Goal: Transaction & Acquisition: Purchase product/service

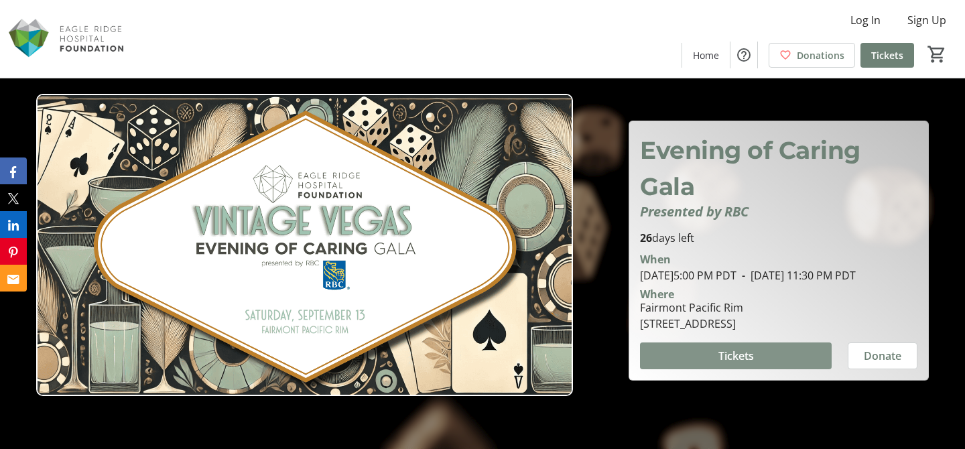
click at [757, 365] on span at bounding box center [736, 356] width 192 height 32
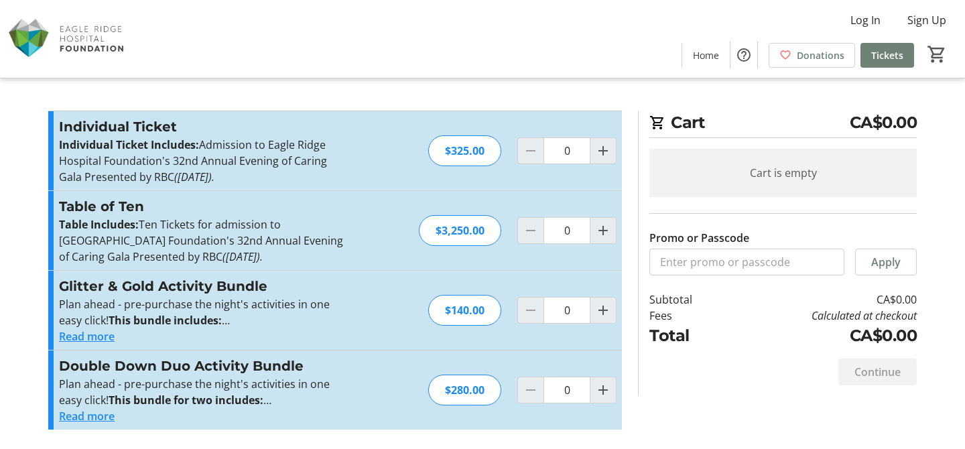
click at [104, 339] on button "Read more" at bounding box center [87, 336] width 56 height 16
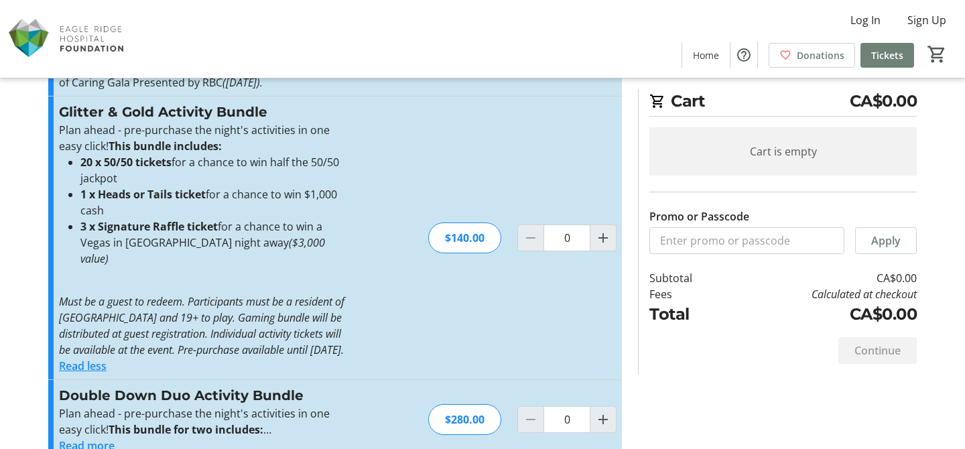
scroll to position [200, 0]
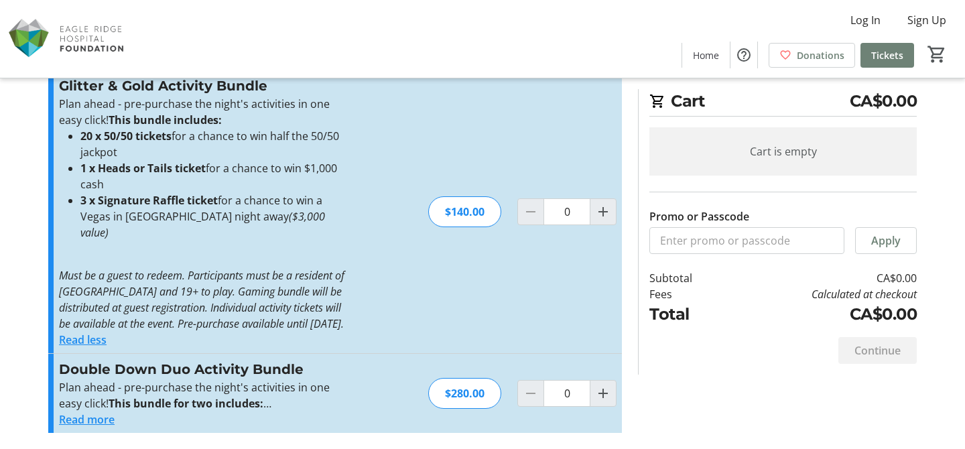
click at [92, 421] on button "Read more" at bounding box center [87, 419] width 56 height 16
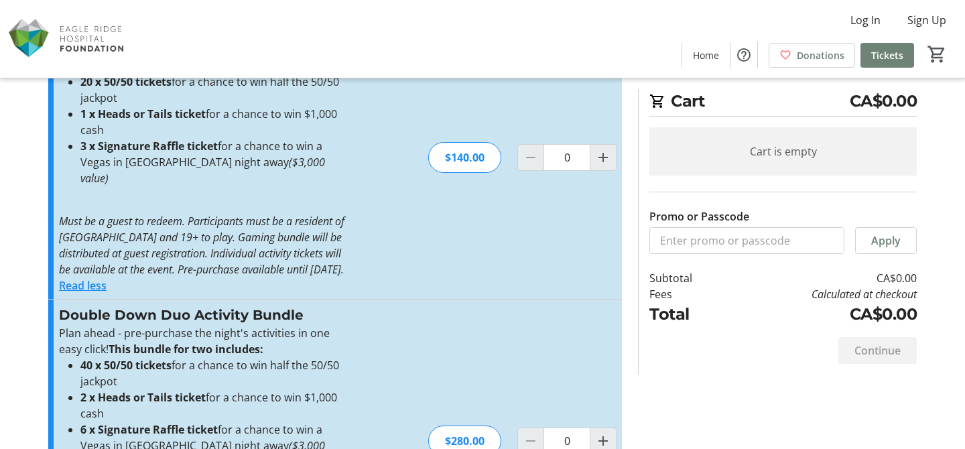
scroll to position [0, 0]
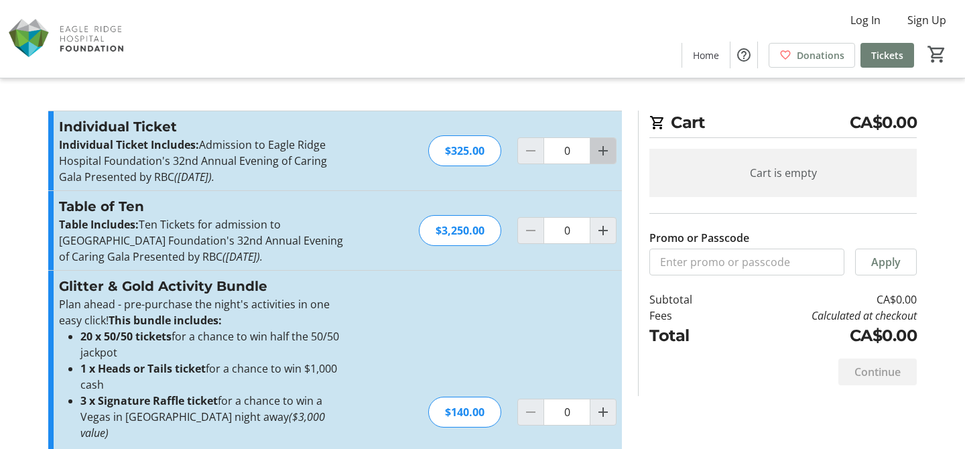
click at [600, 151] on mat-icon "Increment by one" at bounding box center [603, 151] width 16 height 16
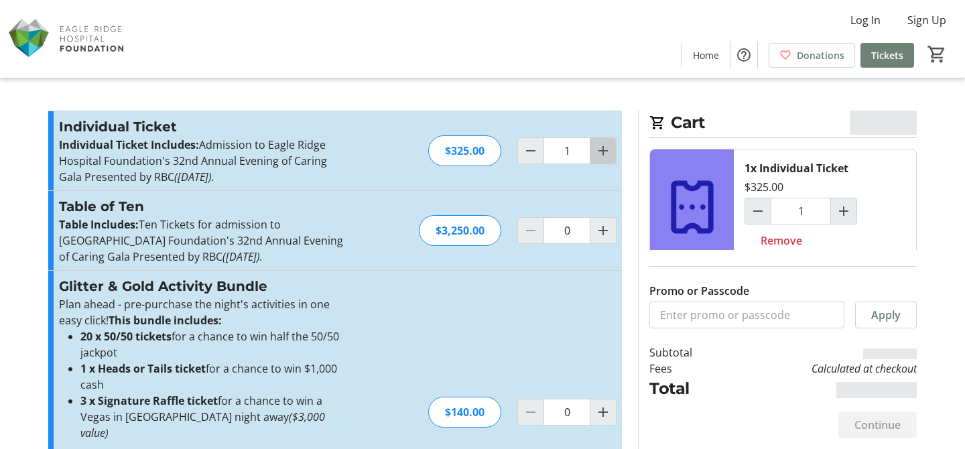
click at [600, 151] on mat-icon "Increment by one" at bounding box center [603, 151] width 16 height 16
type input "2"
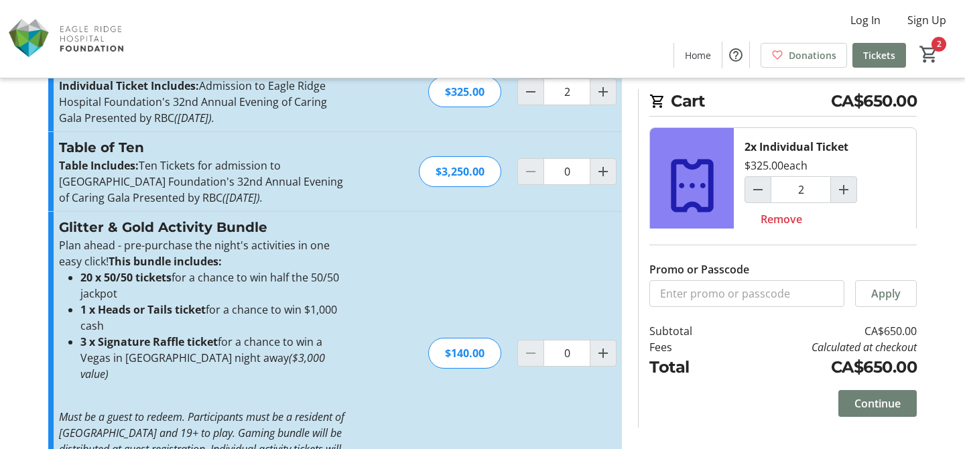
scroll to position [60, 0]
click at [600, 356] on mat-icon "Increment by one" at bounding box center [603, 352] width 16 height 16
type input "1"
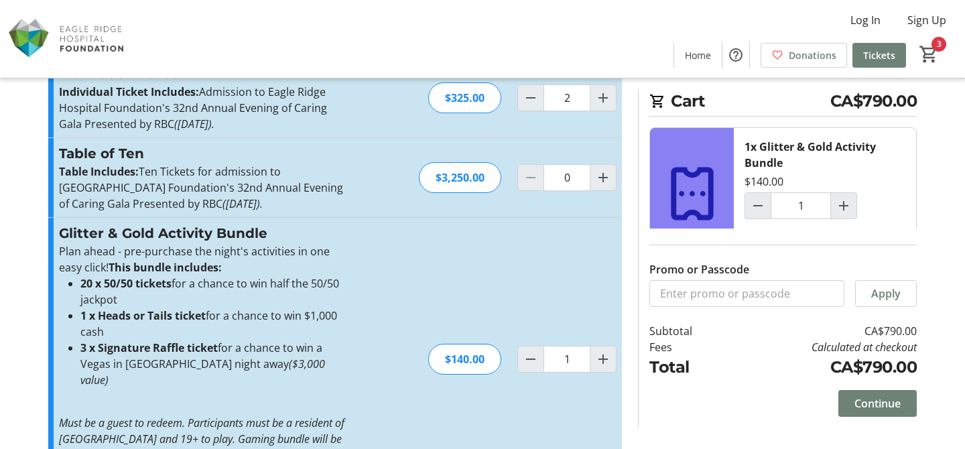
scroll to position [54, 0]
click at [898, 404] on span "Continue" at bounding box center [877, 403] width 46 height 16
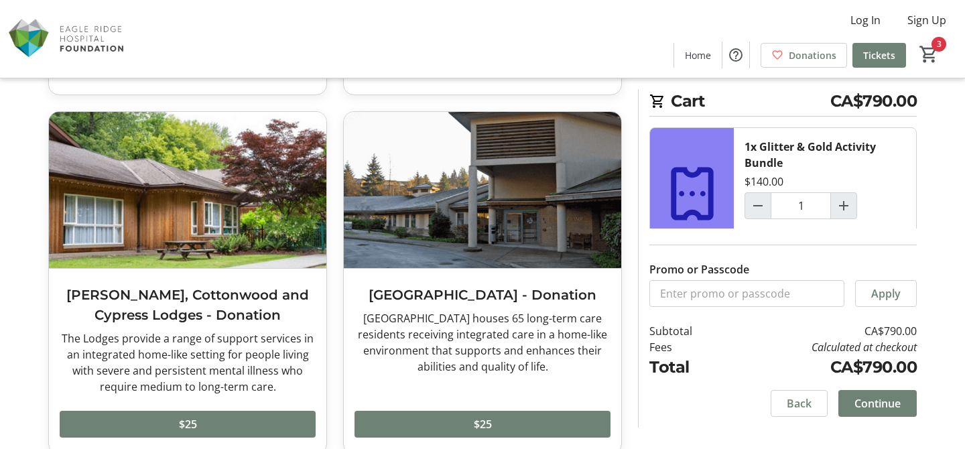
scroll to position [744, 0]
click at [892, 410] on span "Continue" at bounding box center [877, 403] width 46 height 16
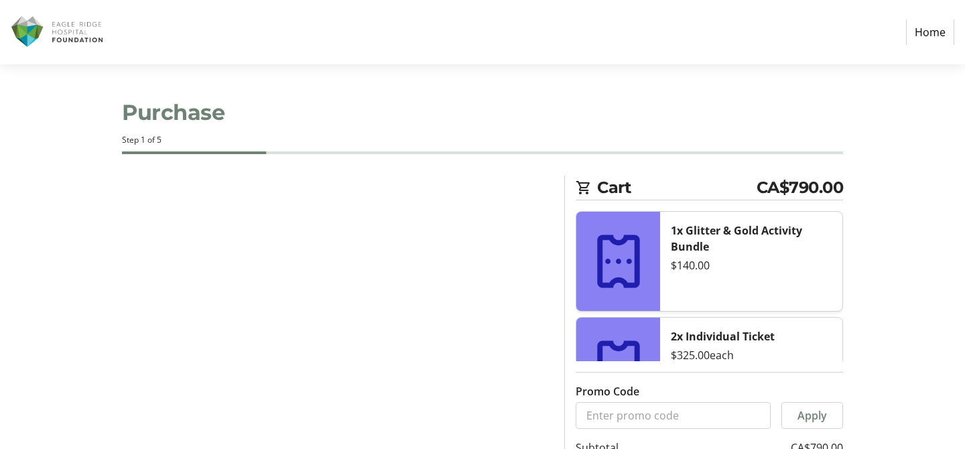
select select "CA"
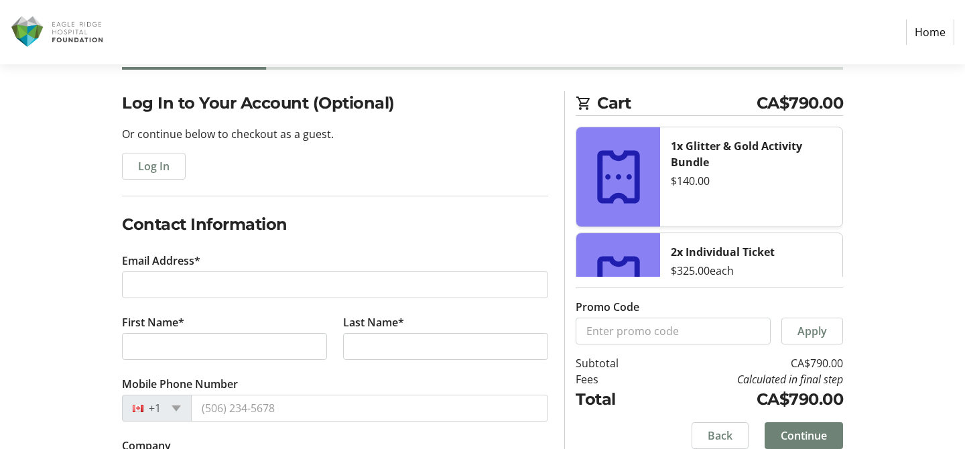
scroll to position [97, 0]
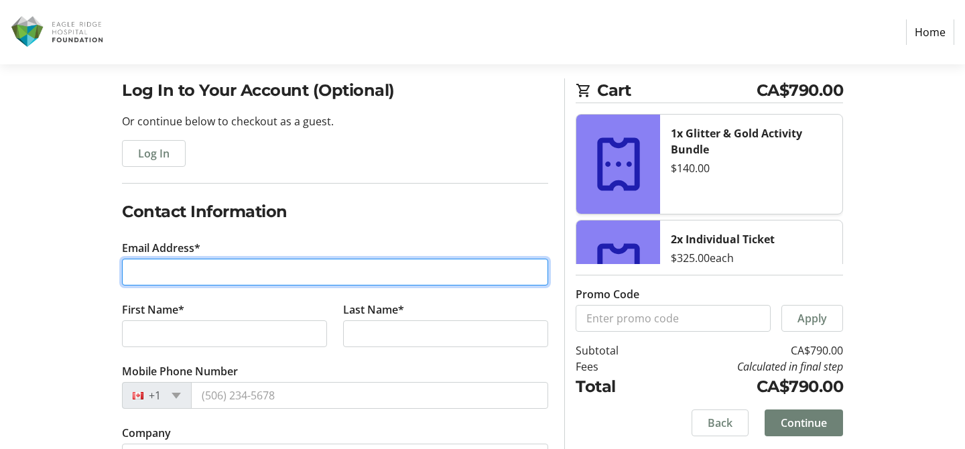
click at [390, 259] on input "Email Address*" at bounding box center [335, 272] width 426 height 27
type input "[PERSON_NAME][EMAIL_ADDRESS][PERSON_NAME][DOMAIN_NAME]"
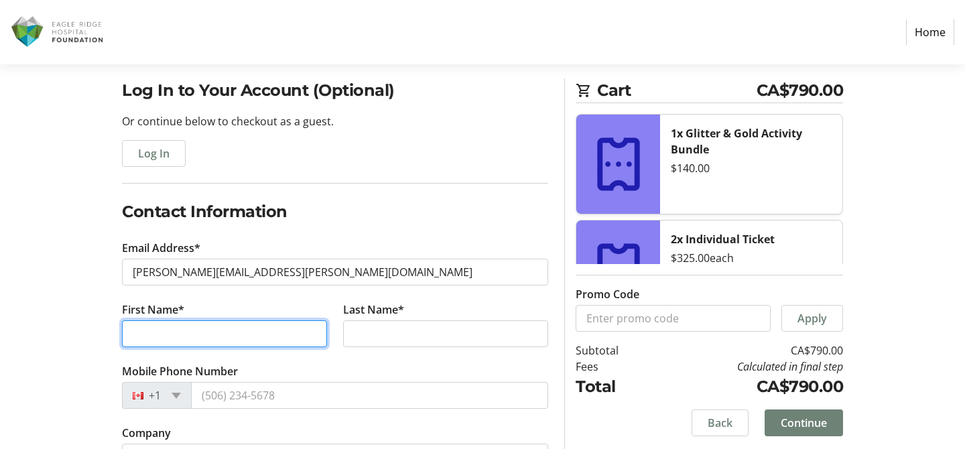
type input "[PERSON_NAME]"
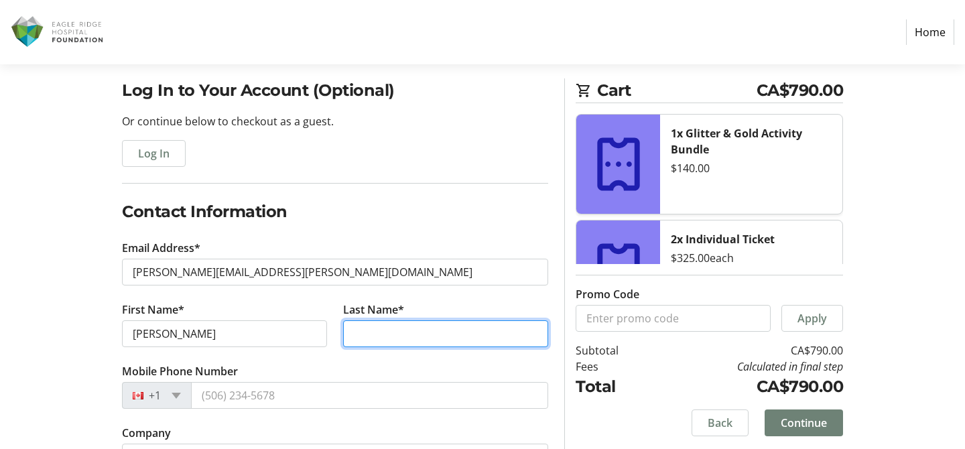
type input "Gooderham"
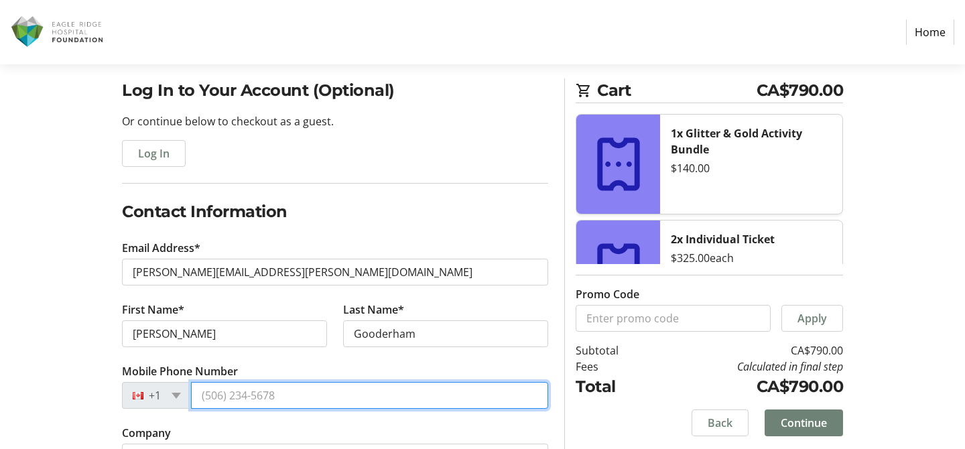
type input "[PHONE_NUMBER]"
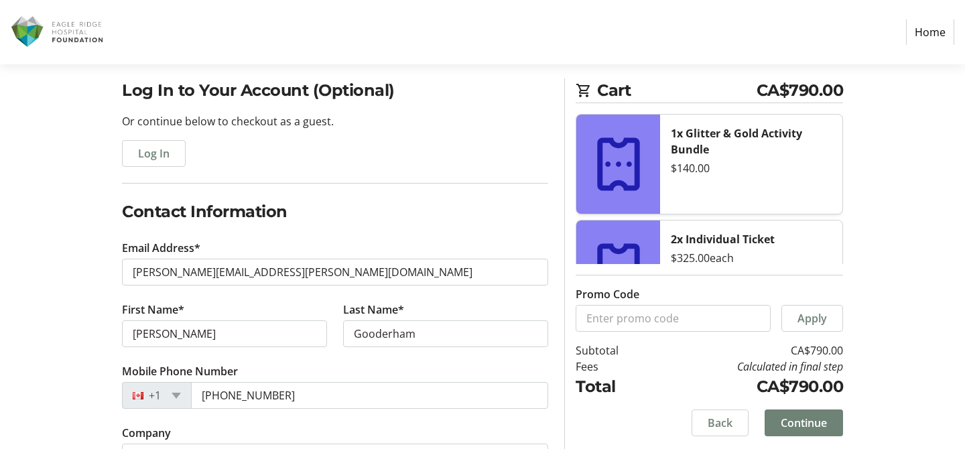
type input "[STREET_ADDRESS]"
type input "Port [PERSON_NAME]"
select select "BC"
type input "V3H 5G3"
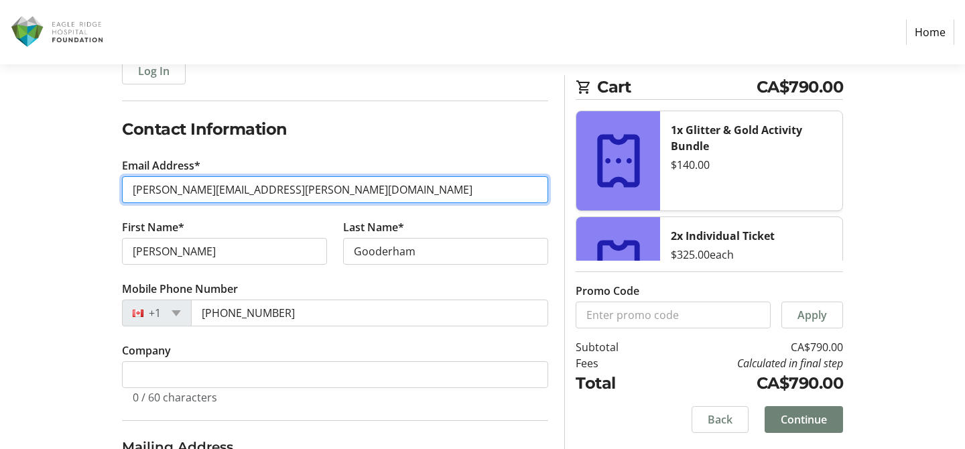
scroll to position [394, 0]
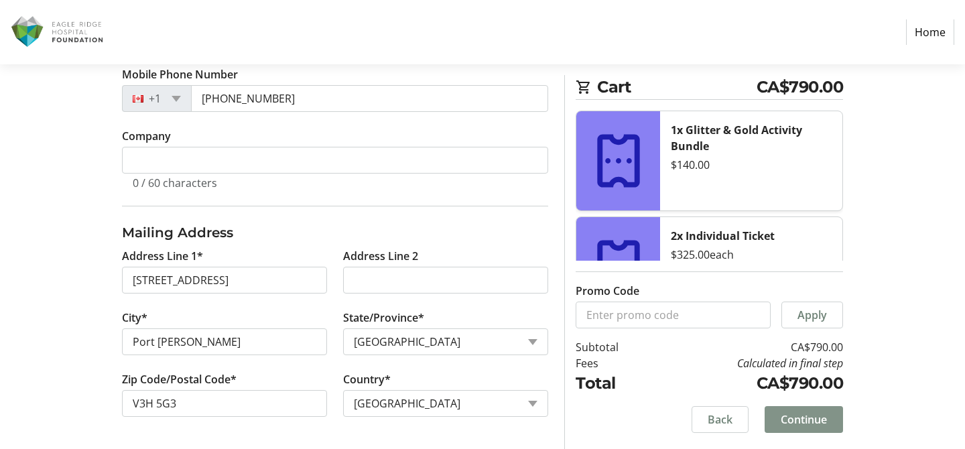
click at [794, 419] on span "Continue" at bounding box center [803, 419] width 46 height 16
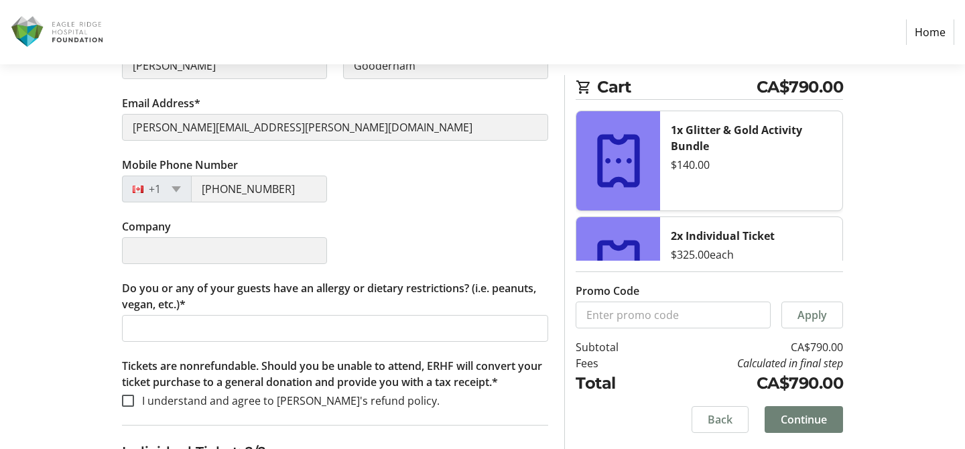
scroll to position [659, 0]
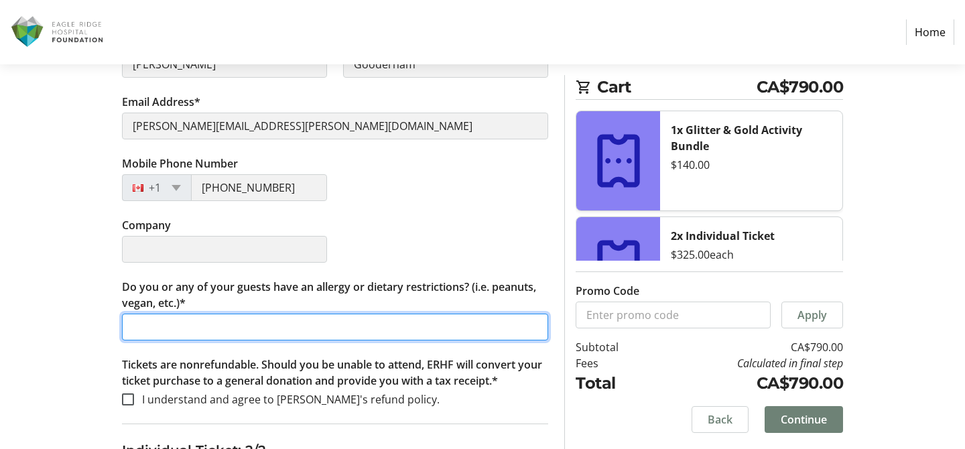
click at [408, 325] on input "Do you or any of your guests have an allergy or dietary restrictions? (i.e. pea…" at bounding box center [335, 326] width 426 height 27
type input "n"
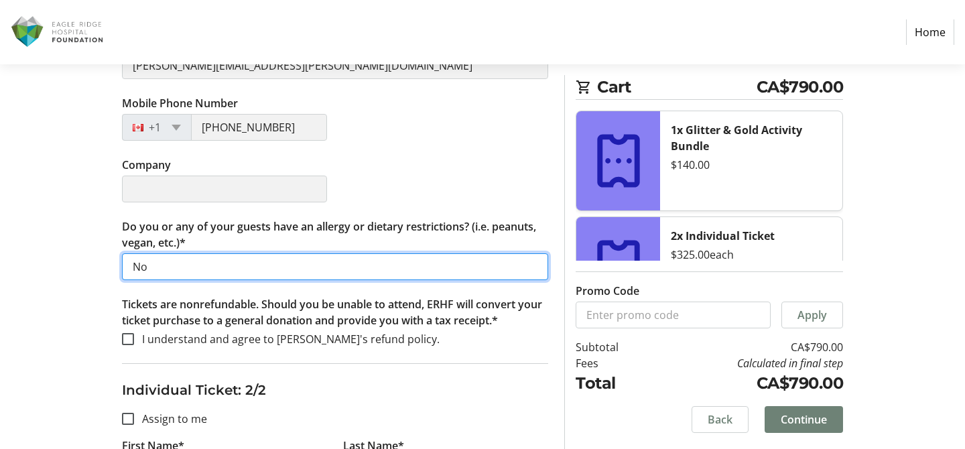
scroll to position [786, 0]
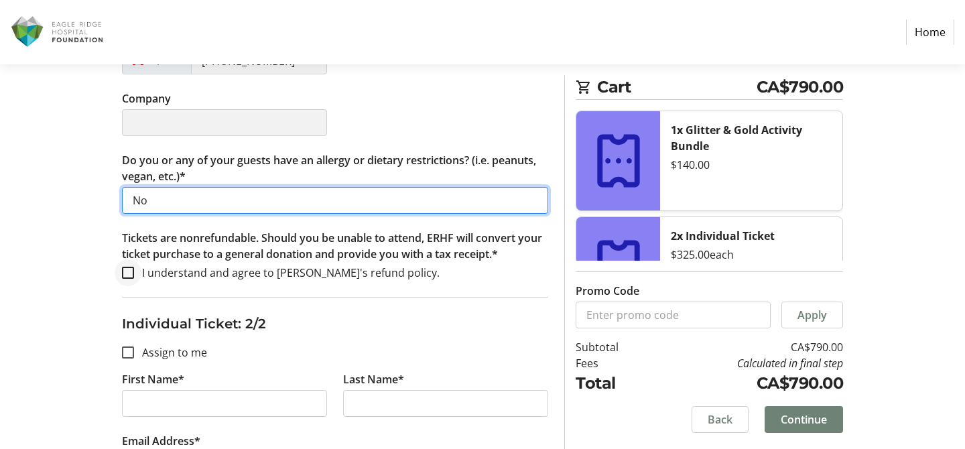
type input "No"
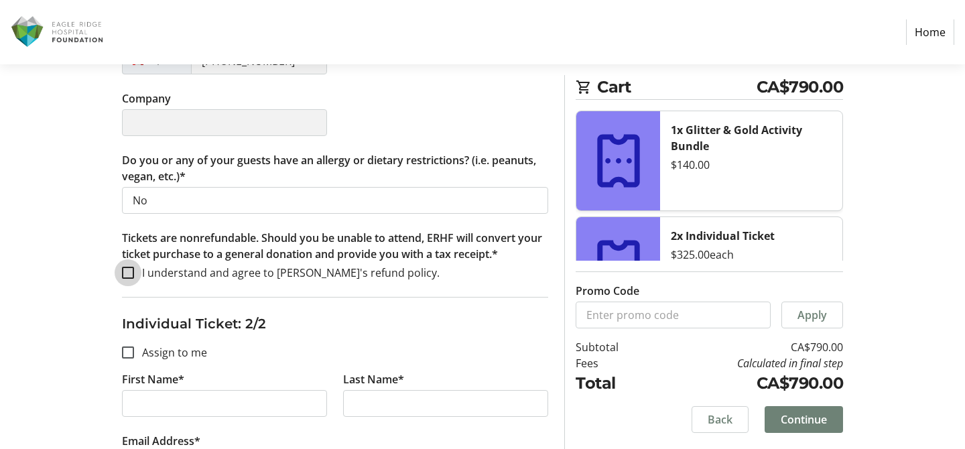
click at [131, 268] on input "I understand and agree to [PERSON_NAME]'s refund policy." at bounding box center [128, 273] width 12 height 12
checkbox input "true"
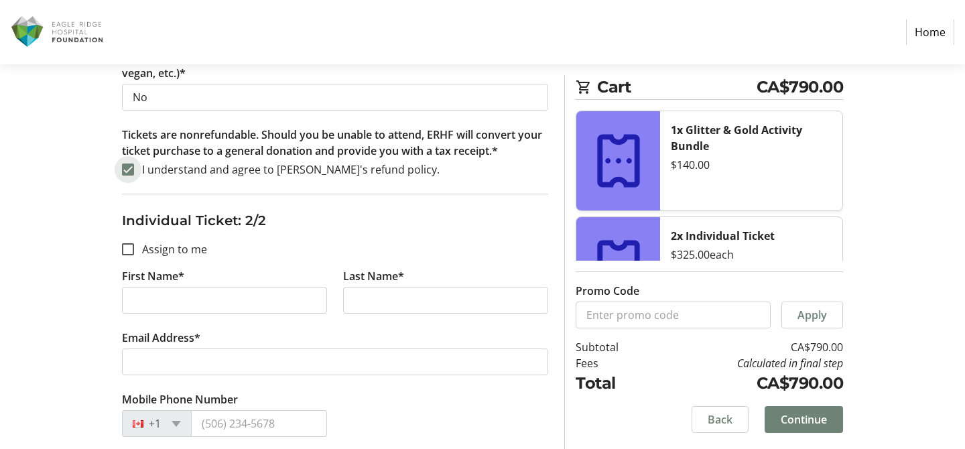
scroll to position [910, 0]
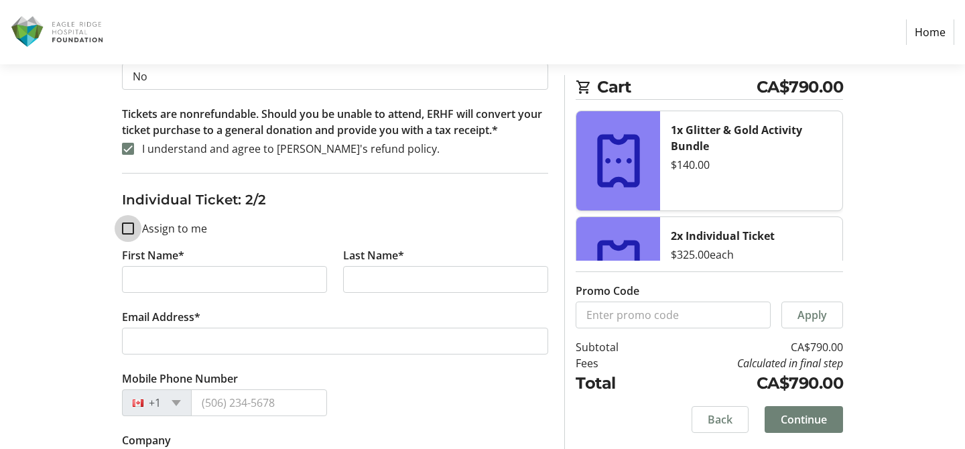
click at [130, 229] on input "Assign to me" at bounding box center [128, 228] width 12 height 12
checkbox input "true"
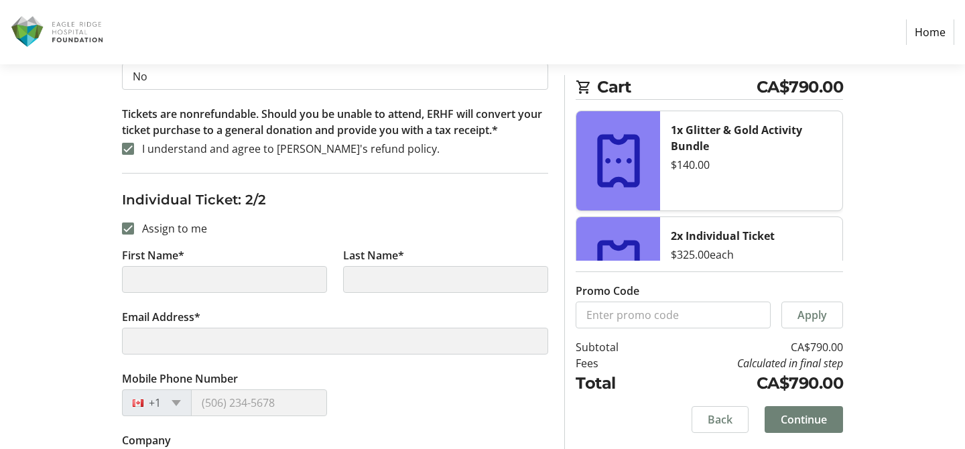
type input "[PERSON_NAME]"
type input "Gooderham"
type input "[PERSON_NAME][EMAIL_ADDRESS][PERSON_NAME][DOMAIN_NAME]"
type input "[PHONE_NUMBER]"
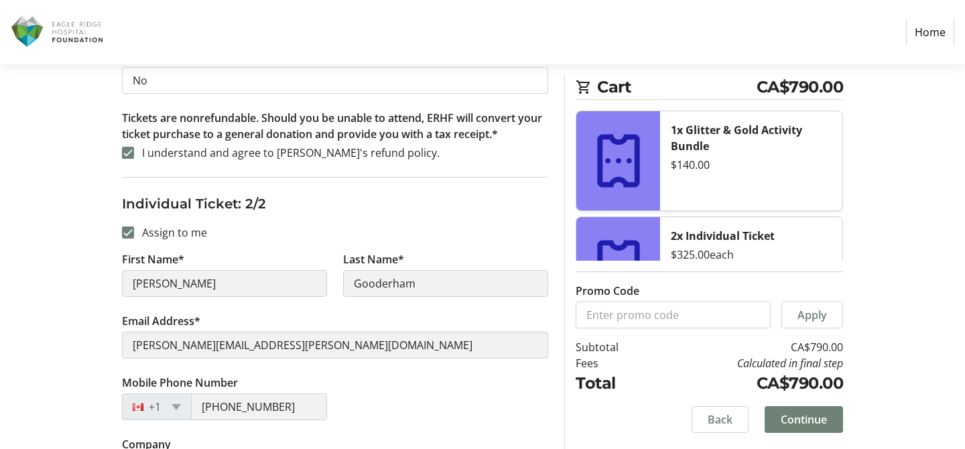
scroll to position [904, 0]
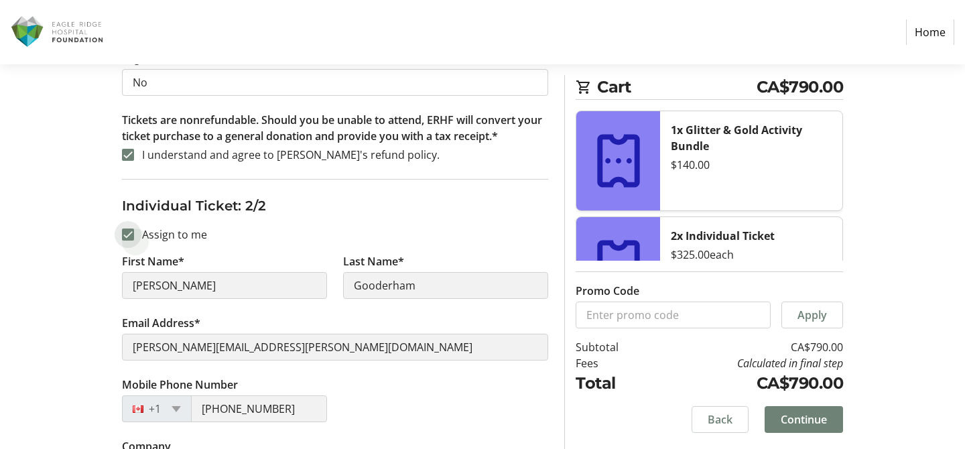
click at [131, 236] on input "Assign to me" at bounding box center [128, 234] width 12 height 12
checkbox input "false"
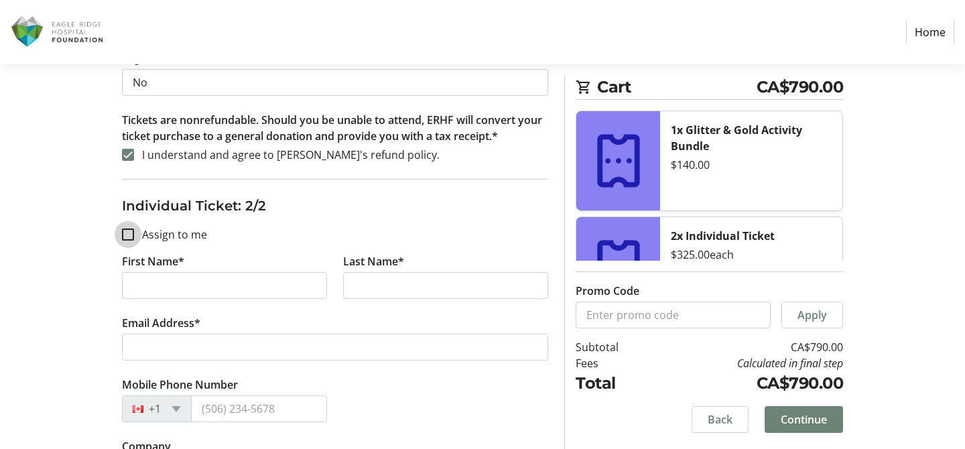
click at [131, 236] on input "Assign to me" at bounding box center [128, 234] width 12 height 12
checkbox input "true"
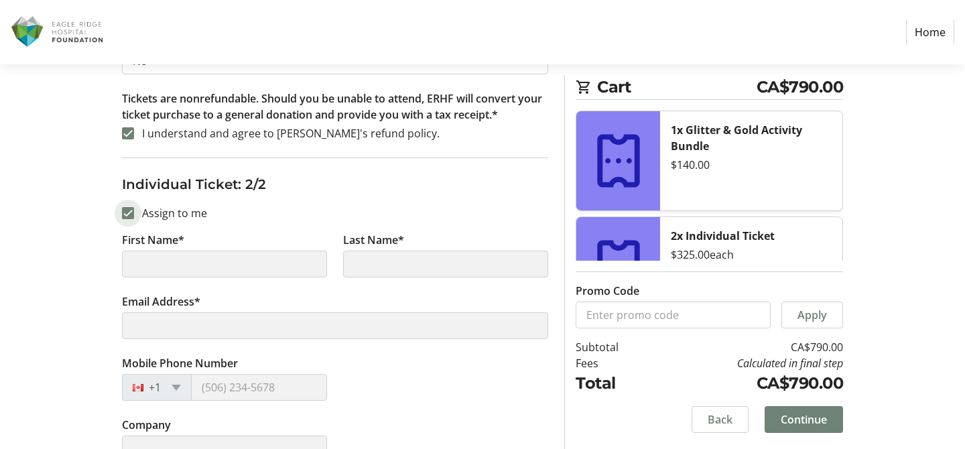
type input "[PERSON_NAME]"
type input "Gooderham"
type input "[PERSON_NAME][EMAIL_ADDRESS][PERSON_NAME][DOMAIN_NAME]"
type input "[PHONE_NUMBER]"
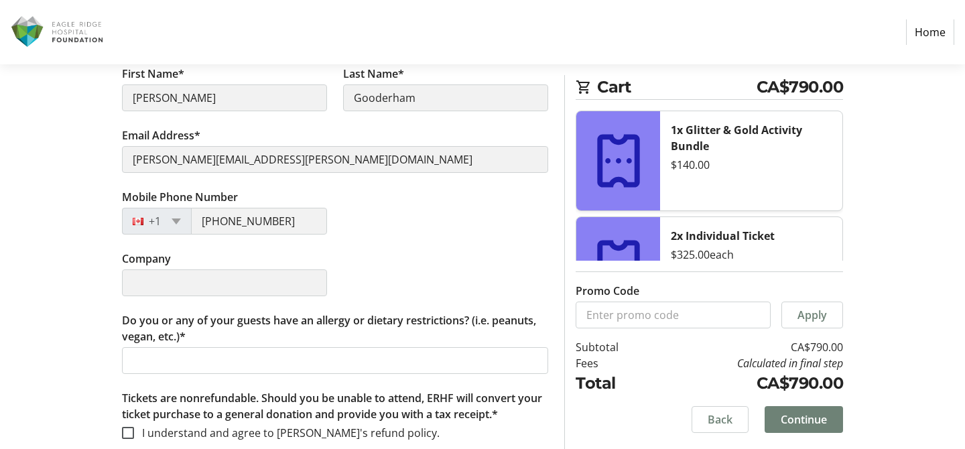
scroll to position [1099, 0]
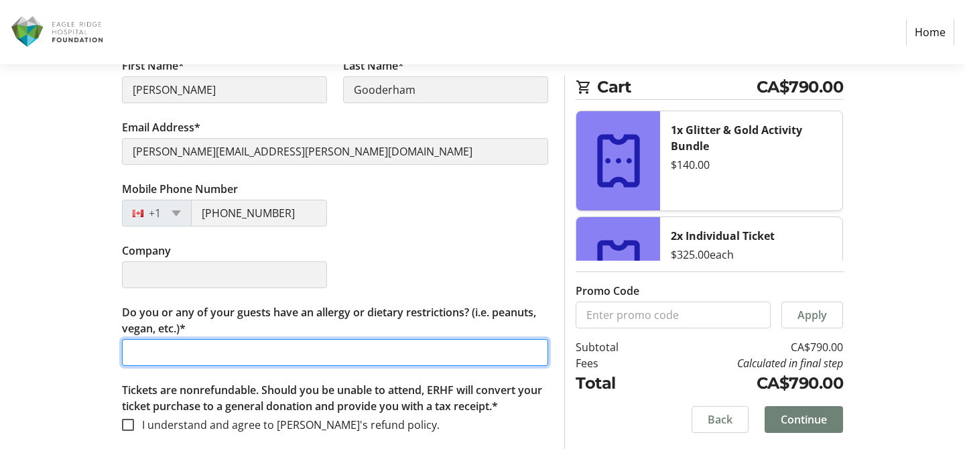
click at [257, 348] on input "Do you or any of your guests have an allergy or dietary restrictions? (i.e. pea…" at bounding box center [335, 352] width 426 height 27
type input "No"
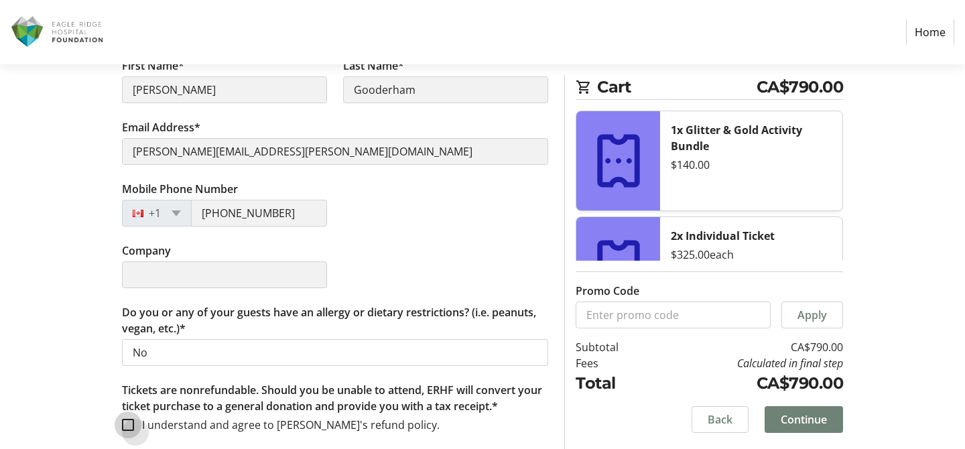
click at [125, 427] on input "I understand and agree to [PERSON_NAME]'s refund policy." at bounding box center [128, 425] width 12 height 12
checkbox input "true"
click at [793, 415] on span "Continue" at bounding box center [803, 419] width 46 height 16
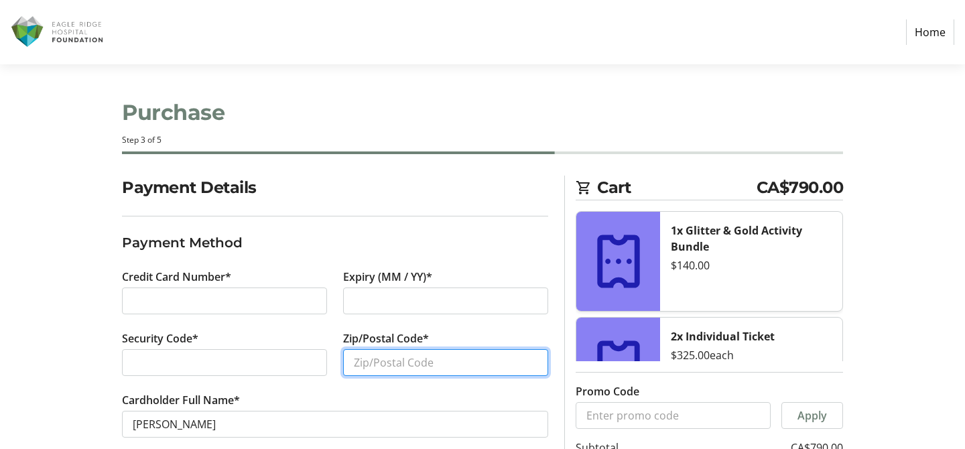
click at [392, 367] on input "Zip/Postal Code*" at bounding box center [445, 362] width 205 height 27
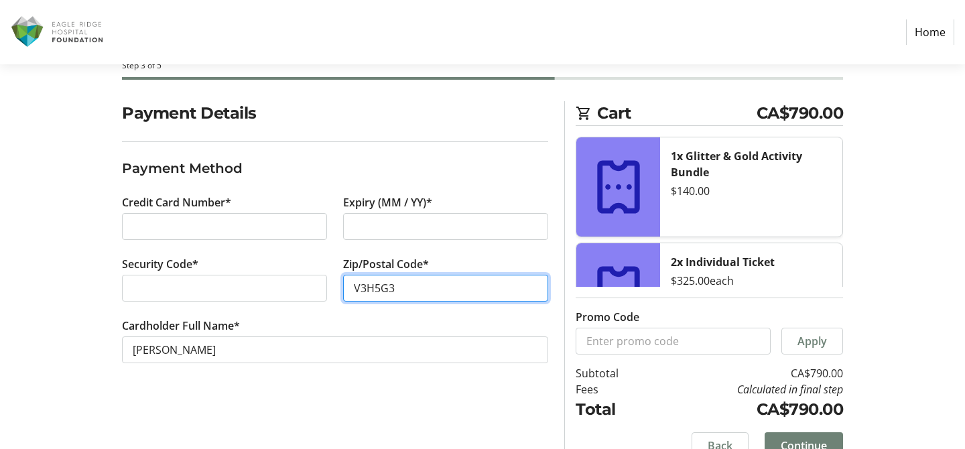
scroll to position [100, 0]
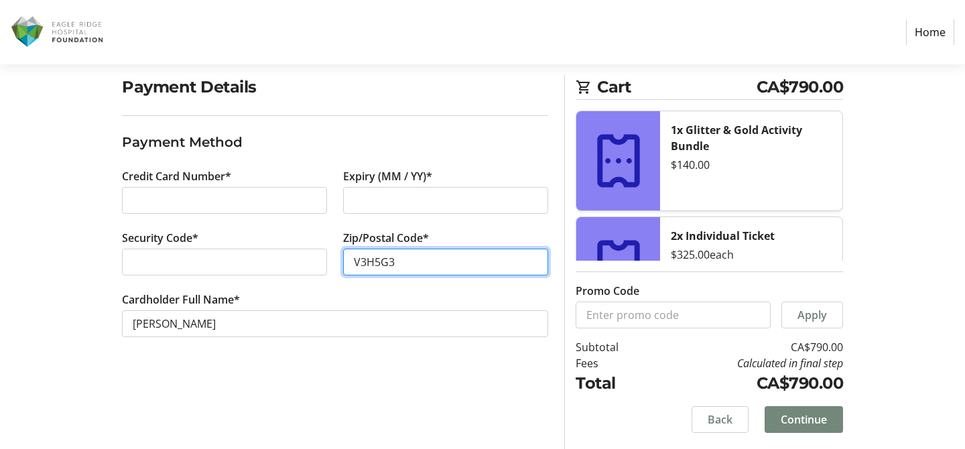
type input "V3H5G3"
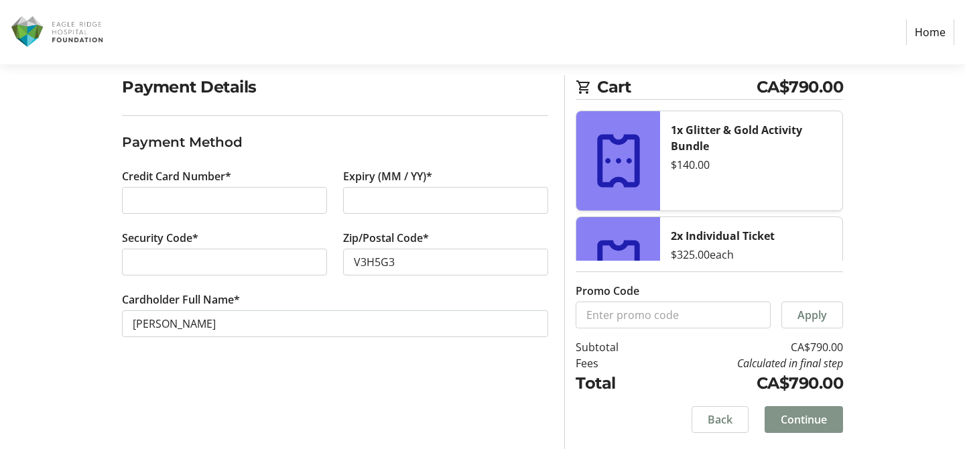
click at [822, 421] on span "Continue" at bounding box center [803, 419] width 46 height 16
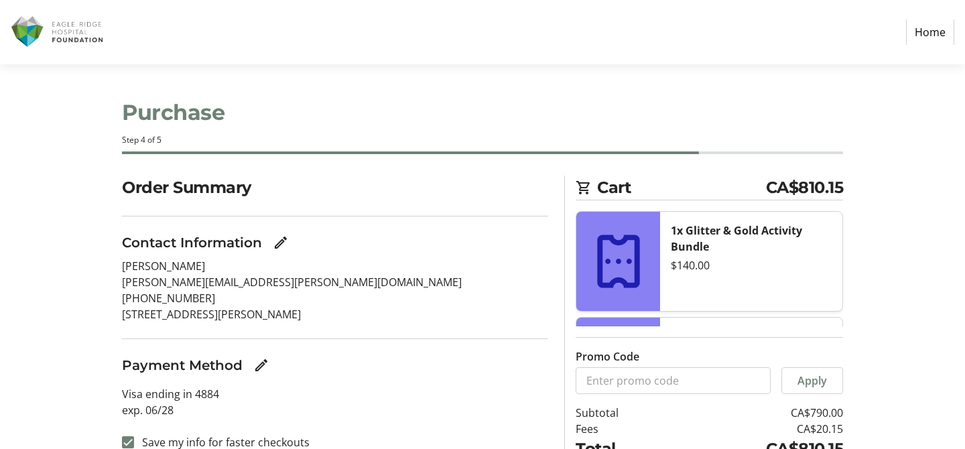
scroll to position [100, 0]
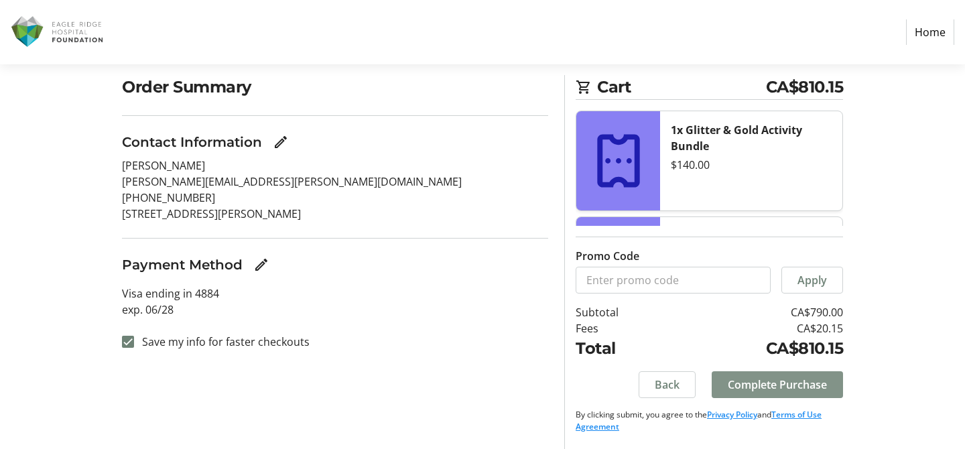
click at [815, 382] on span "Complete Purchase" at bounding box center [776, 384] width 99 height 16
